Goal: Transaction & Acquisition: Purchase product/service

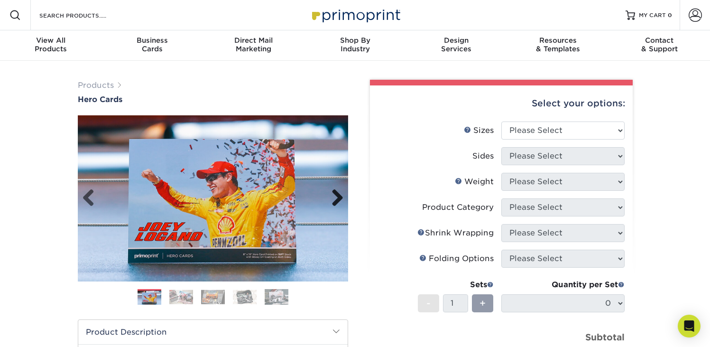
click at [339, 198] on link "Next" at bounding box center [334, 198] width 19 height 19
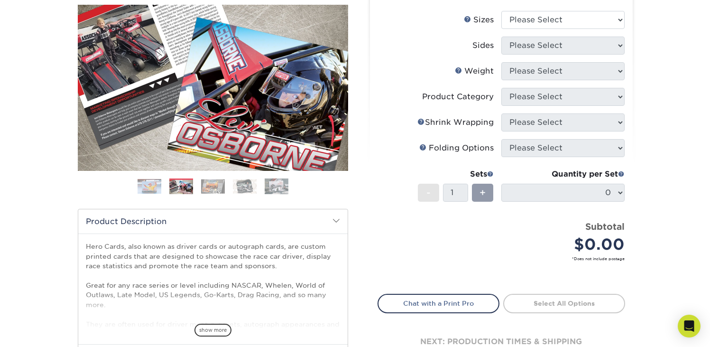
scroll to position [115, 0]
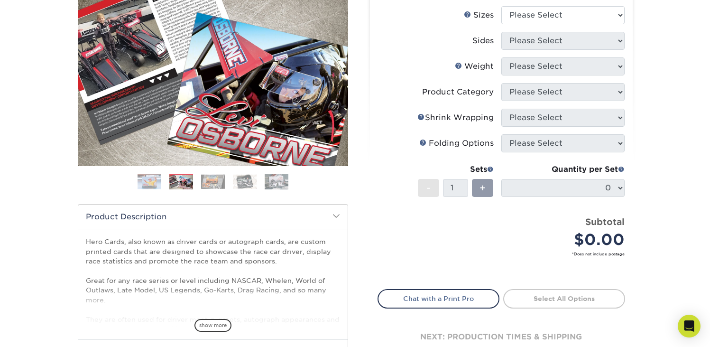
click at [209, 182] on img at bounding box center [213, 181] width 24 height 15
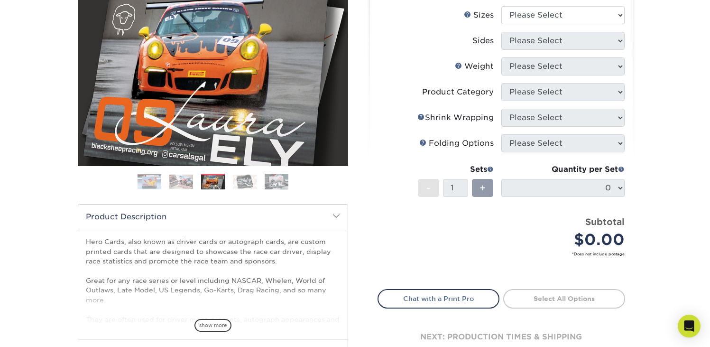
click at [247, 185] on img at bounding box center [245, 181] width 24 height 15
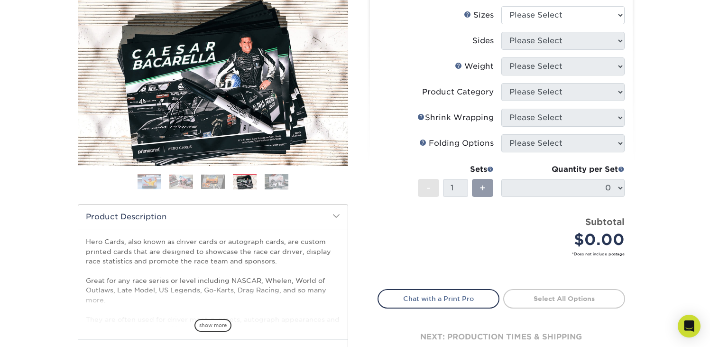
click at [276, 184] on img at bounding box center [277, 181] width 24 height 17
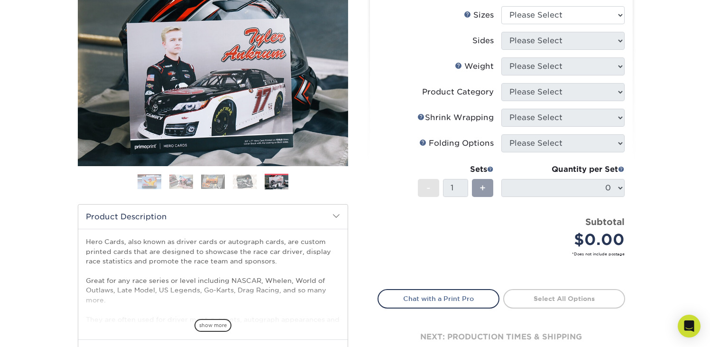
scroll to position [0, 0]
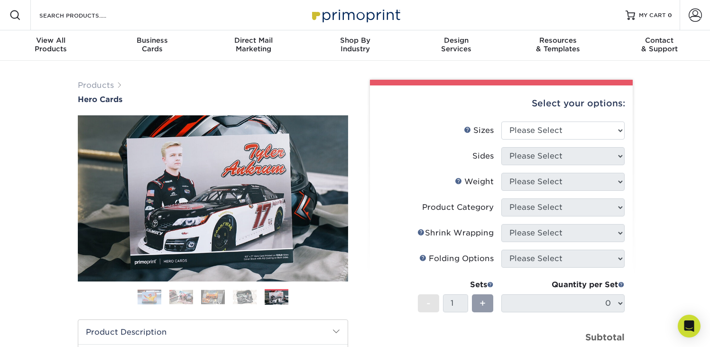
click at [187, 292] on img at bounding box center [181, 296] width 24 height 15
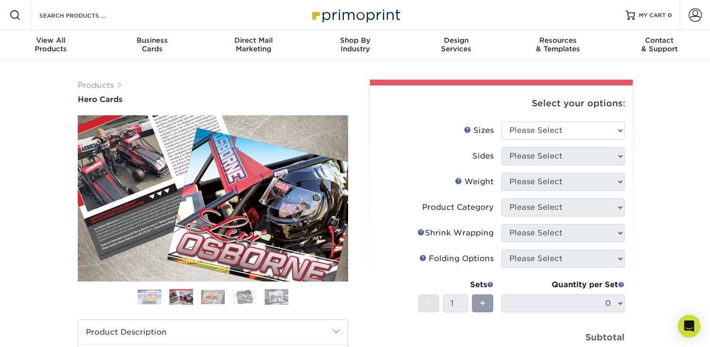
click at [152, 296] on img at bounding box center [150, 296] width 24 height 15
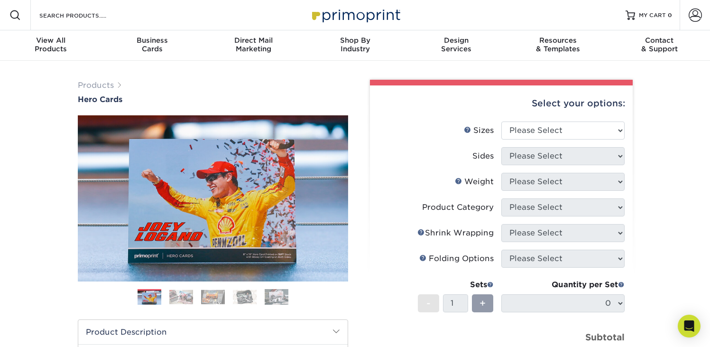
click at [152, 296] on img at bounding box center [150, 297] width 24 height 15
click at [245, 297] on img at bounding box center [245, 296] width 24 height 15
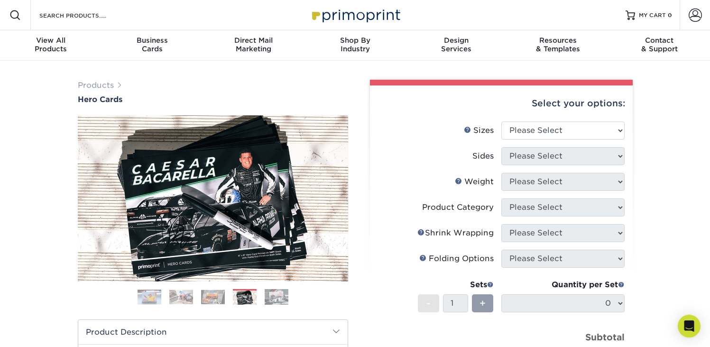
click at [275, 294] on img at bounding box center [277, 296] width 24 height 17
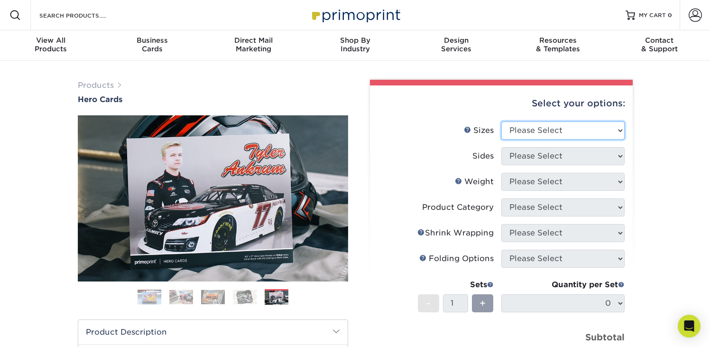
click at [608, 126] on select "Please Select 1.5" x 7" 4" x 6" 5" x 7" 6" x 8" 6" x 8.5" 6" x 9" 7" x 8.5" 7.5…" at bounding box center [562, 130] width 123 height 18
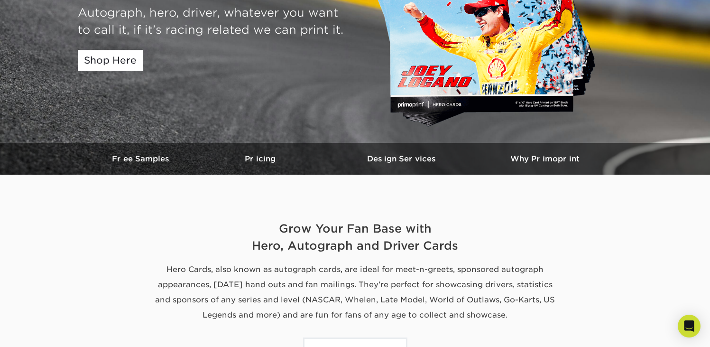
scroll to position [148, 0]
